Goal: Transaction & Acquisition: Download file/media

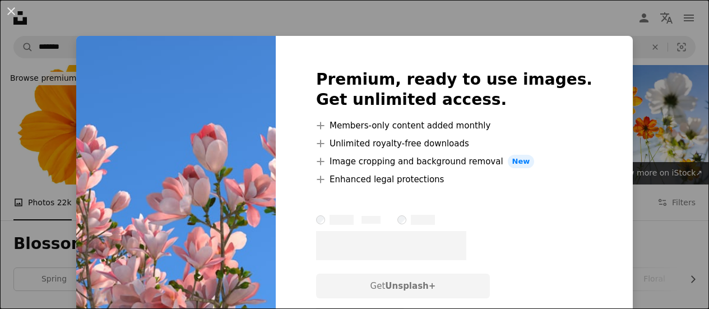
scroll to position [784, 0]
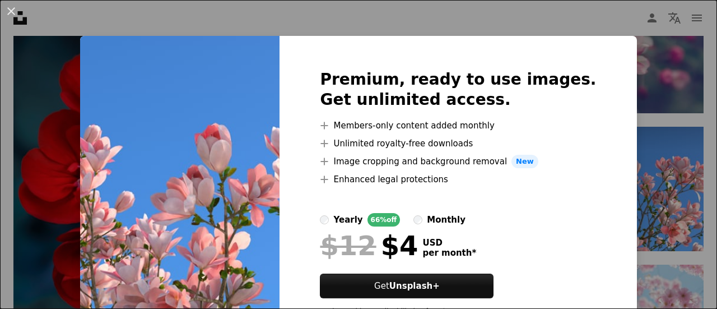
click at [389, 17] on div "An X shape Premium, ready to use images. Get unlimited access. A plus sign Memb…" at bounding box center [358, 154] width 717 height 309
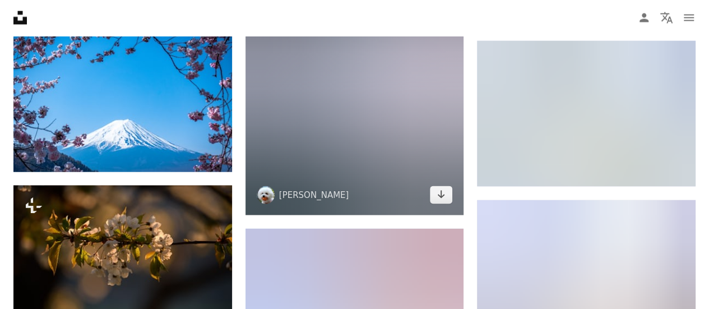
scroll to position [5267, 0]
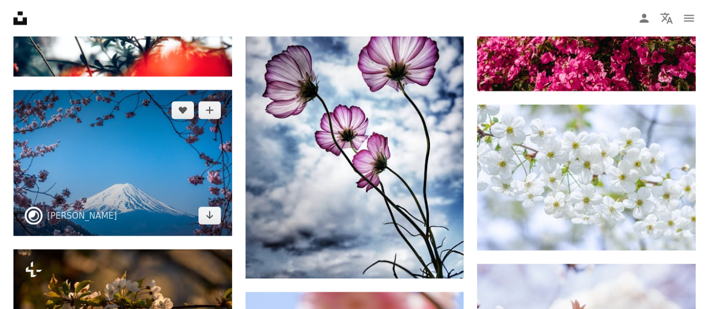
click at [210, 224] on img at bounding box center [122, 163] width 219 height 146
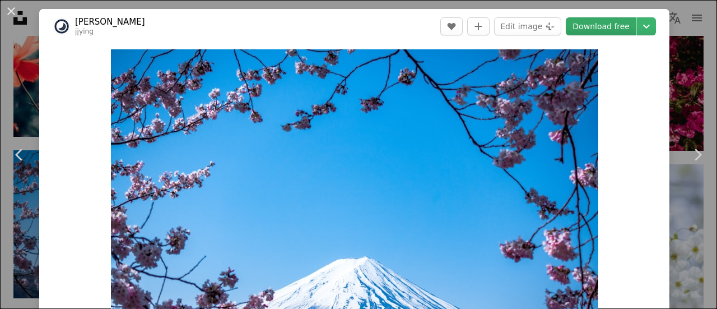
click at [589, 20] on link "Download free" at bounding box center [601, 26] width 71 height 18
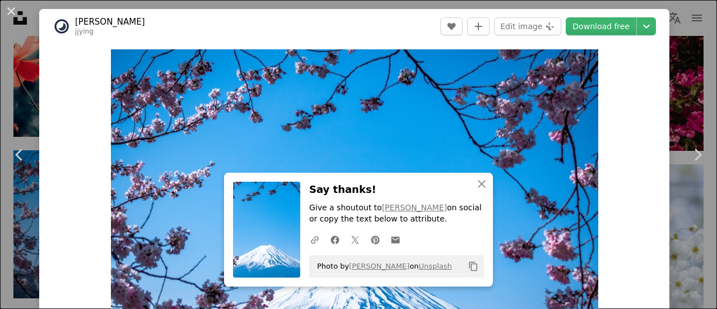
click at [662, 49] on div "An X shape Chevron left Chevron right [PERSON_NAME] jjying A heart A plus sign …" at bounding box center [358, 154] width 717 height 309
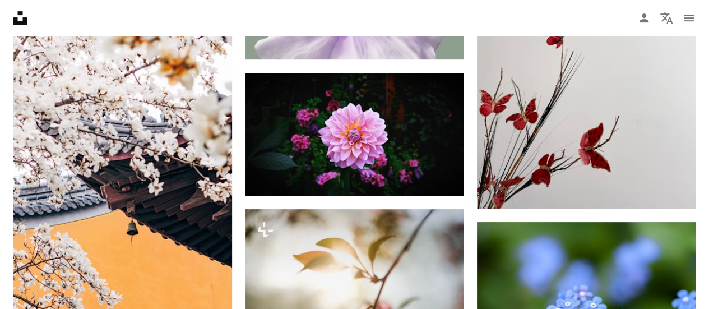
scroll to position [8797, 0]
